Goal: Check status: Check status

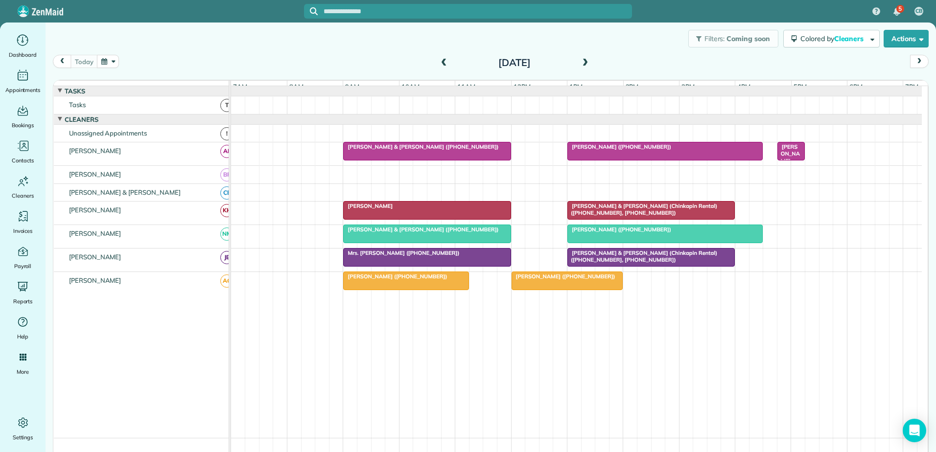
click at [622, 213] on span "[PERSON_NAME] & [PERSON_NAME] (Chinkapin Rental) ([PHONE_NUMBER], [PHONE_NUMBER…" at bounding box center [642, 210] width 150 height 14
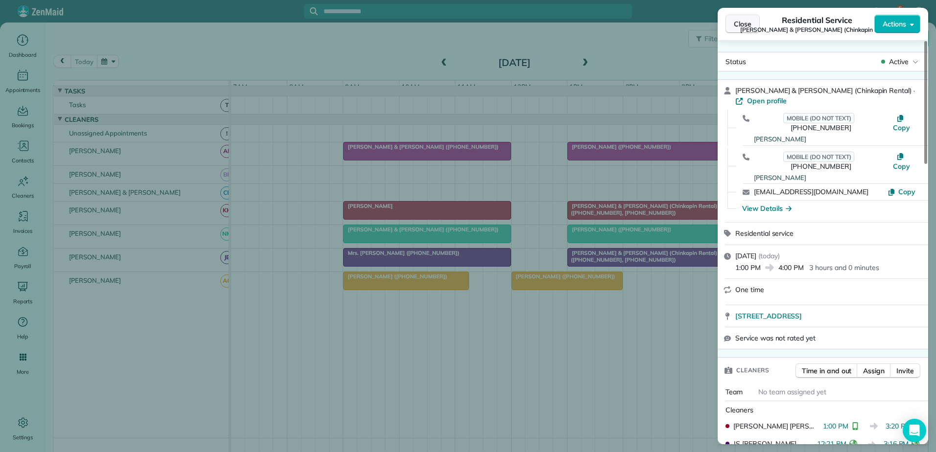
click at [744, 22] on span "Close" at bounding box center [743, 24] width 18 height 10
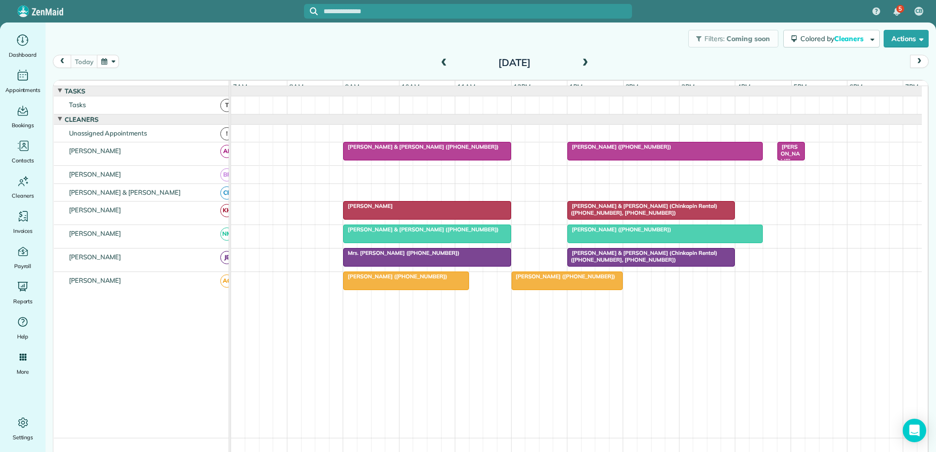
click at [625, 264] on div "[PERSON_NAME] & [PERSON_NAME] (Chinkapin Rental) ([PHONE_NUMBER], [PHONE_NUMBER…" at bounding box center [650, 257] width 161 height 14
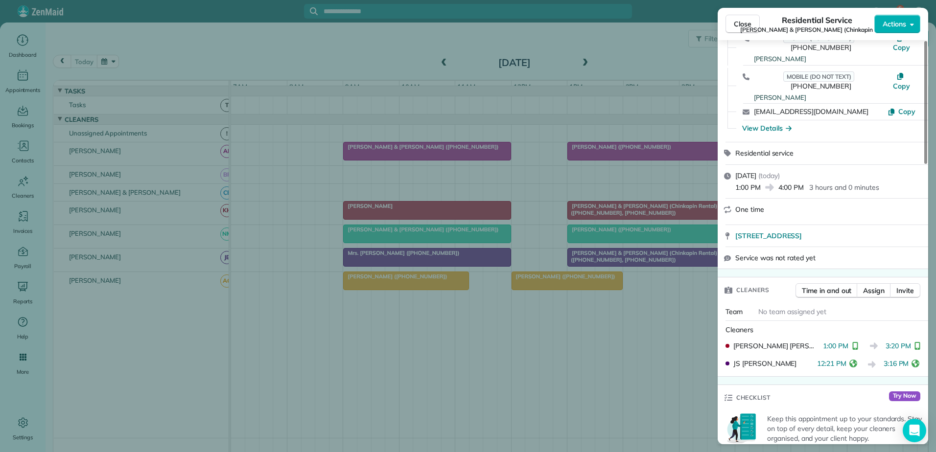
scroll to position [98, 0]
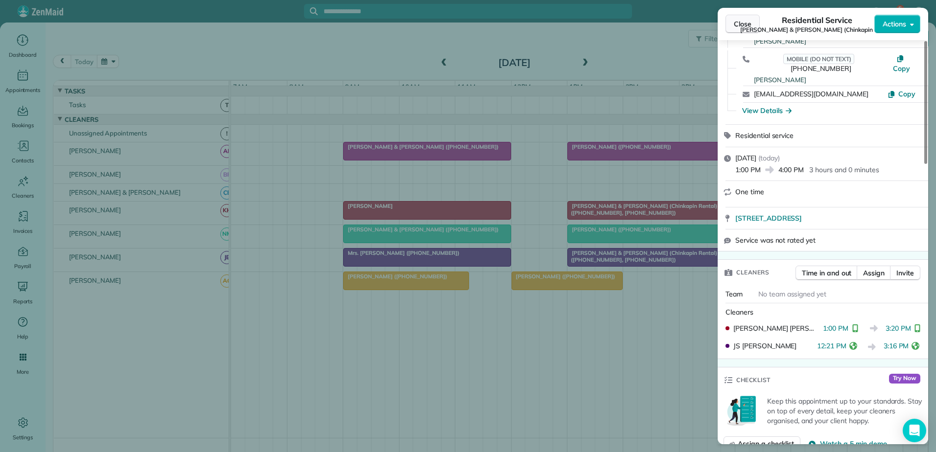
click at [736, 24] on span "Close" at bounding box center [743, 24] width 18 height 10
